Goal: Information Seeking & Learning: Learn about a topic

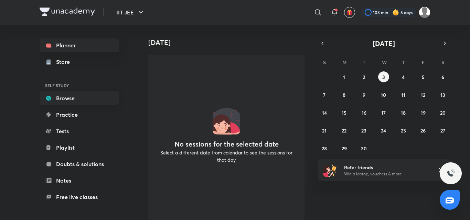
click at [61, 99] on link "Browse" at bounding box center [80, 98] width 80 height 14
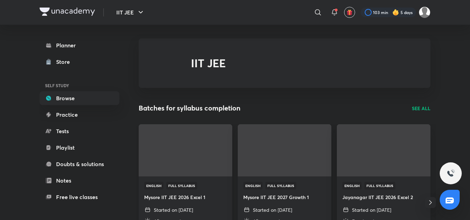
click at [155, 143] on img at bounding box center [185, 150] width 95 height 53
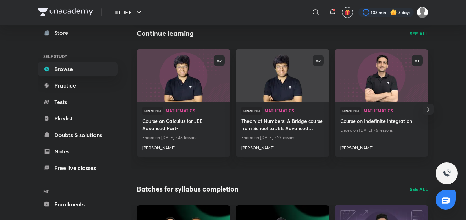
scroll to position [75, 0]
click at [154, 123] on h4 "Course on Calculus for JEE Advanced Part-I" at bounding box center [183, 126] width 83 height 16
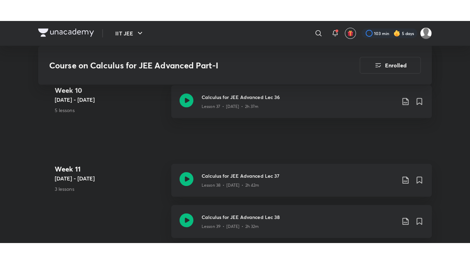
scroll to position [2217, 0]
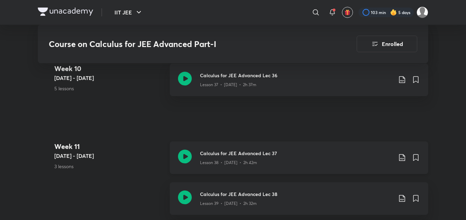
click at [264, 158] on div "Lesson 38 • [DATE] • 2h 42m" at bounding box center [296, 161] width 193 height 9
